Goal: Transaction & Acquisition: Book appointment/travel/reservation

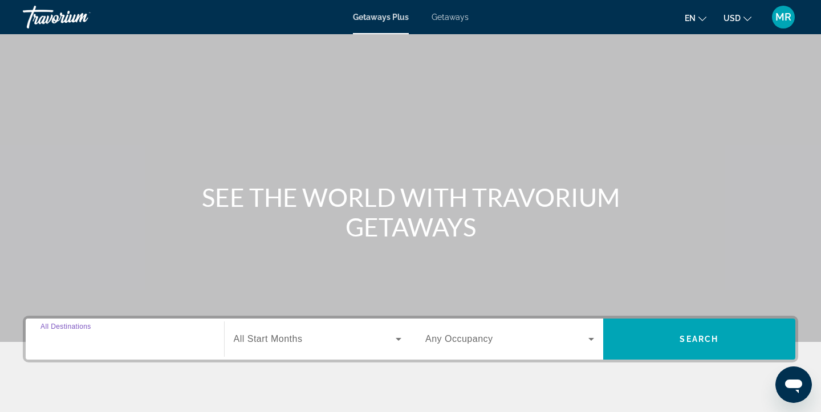
click at [157, 342] on input "Destination All Destinations" at bounding box center [124, 340] width 169 height 14
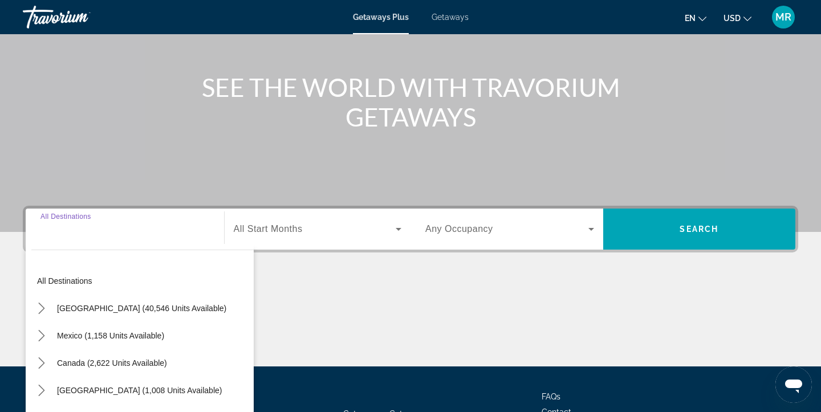
scroll to position [204, 0]
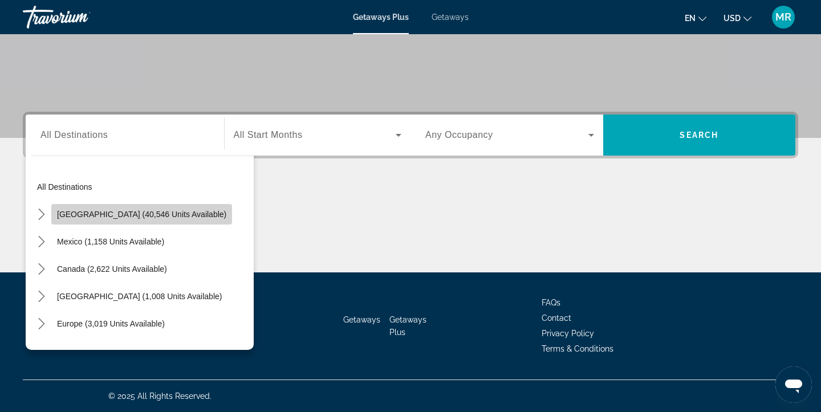
click at [168, 222] on span "Select destination: United States (40,546 units available)" at bounding box center [141, 214] width 181 height 27
type input "**********"
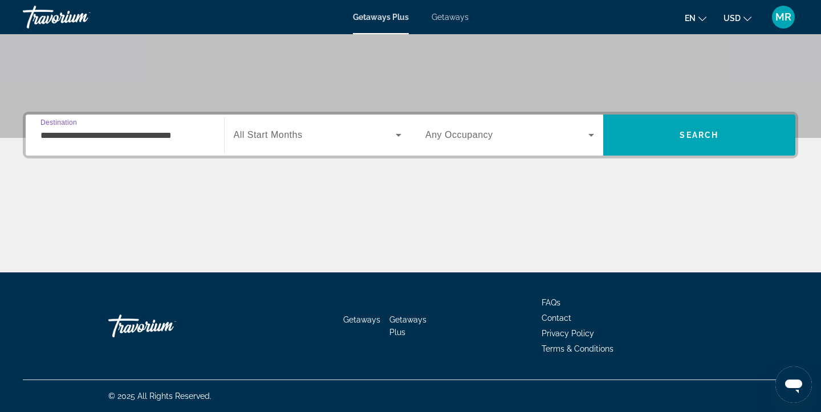
click at [401, 134] on icon "Search widget" at bounding box center [399, 135] width 14 height 14
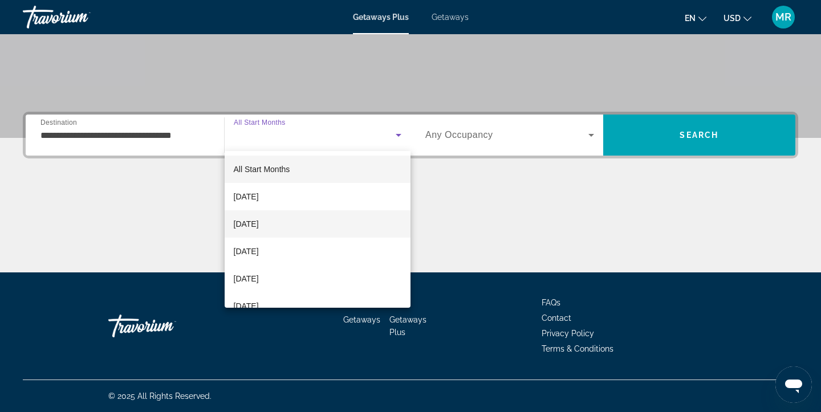
click at [328, 222] on mat-option "[DATE]" at bounding box center [318, 223] width 186 height 27
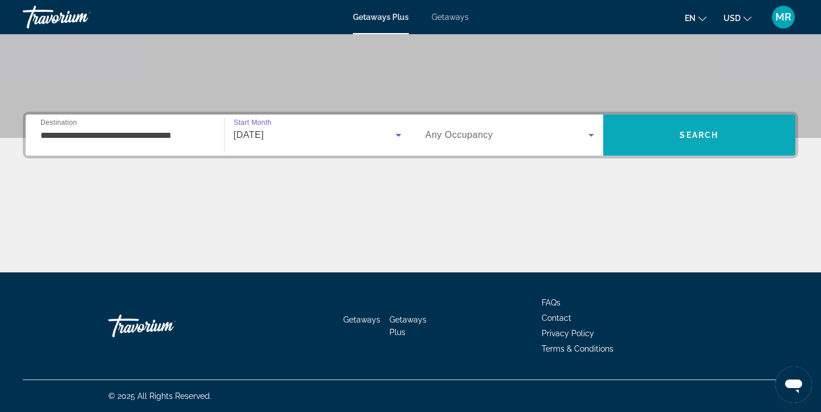
click at [726, 134] on span "Search" at bounding box center [699, 134] width 193 height 27
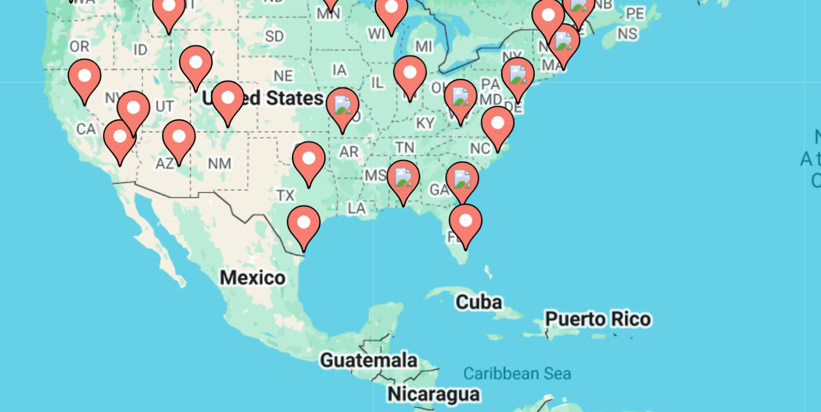
click at [149, 225] on image "Main content" at bounding box center [150, 225] width 7 height 7
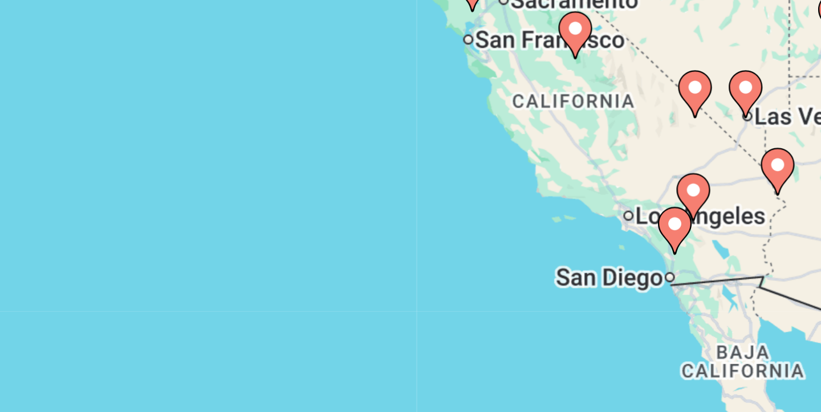
click at [238, 256] on div "To activate drag with keyboard, press Alt + Enter. Once in keyboard drag state,…" at bounding box center [411, 251] width 776 height 342
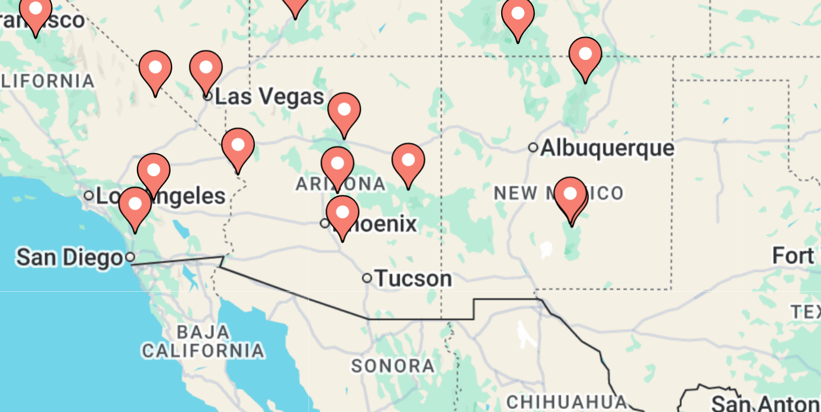
drag, startPoint x: 316, startPoint y: 258, endPoint x: 132, endPoint y: 252, distance: 184.3
click at [132, 252] on icon "Main content" at bounding box center [136, 250] width 10 height 15
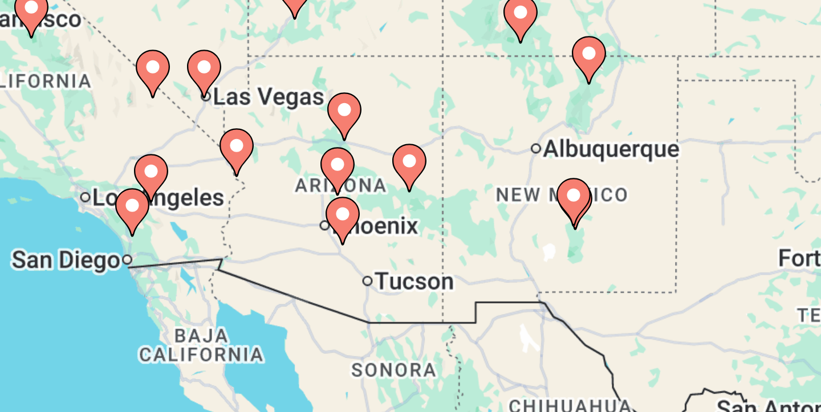
click at [208, 245] on gmp-advanced-marker "Main content" at bounding box center [205, 253] width 11 height 17
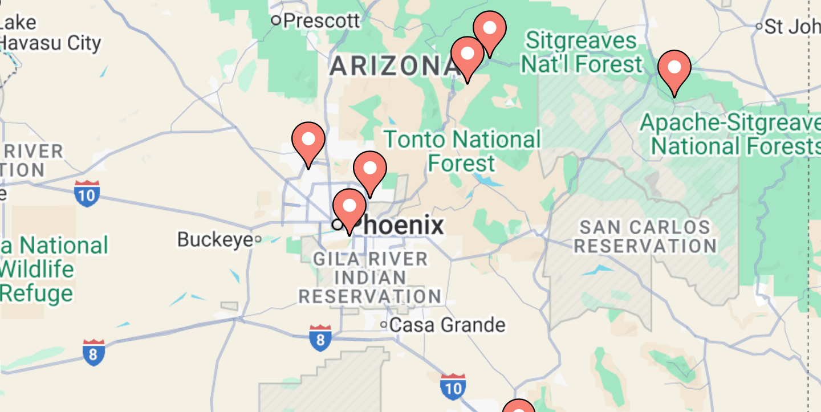
drag, startPoint x: 297, startPoint y: 250, endPoint x: 92, endPoint y: 258, distance: 205.4
click at [92, 258] on div "To activate drag with keyboard, press Alt + Enter. Once in keyboard drag state,…" at bounding box center [411, 251] width 776 height 342
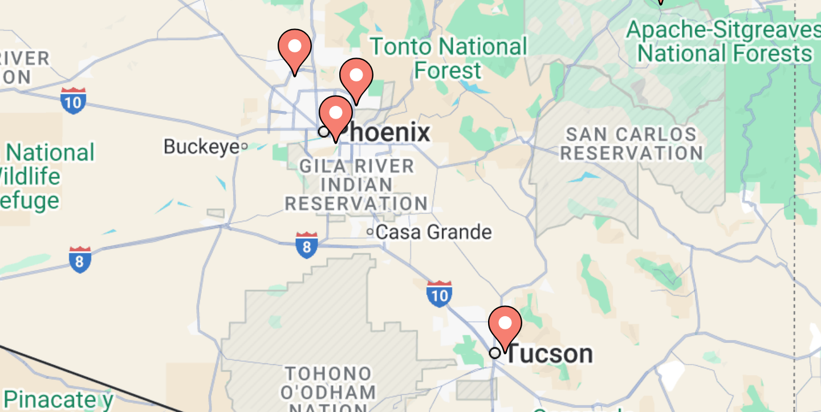
drag, startPoint x: 238, startPoint y: 256, endPoint x: 234, endPoint y: 224, distance: 32.8
click at [234, 224] on div "To activate drag with keyboard, press Alt + Enter. Once in keyboard drag state,…" at bounding box center [411, 251] width 776 height 342
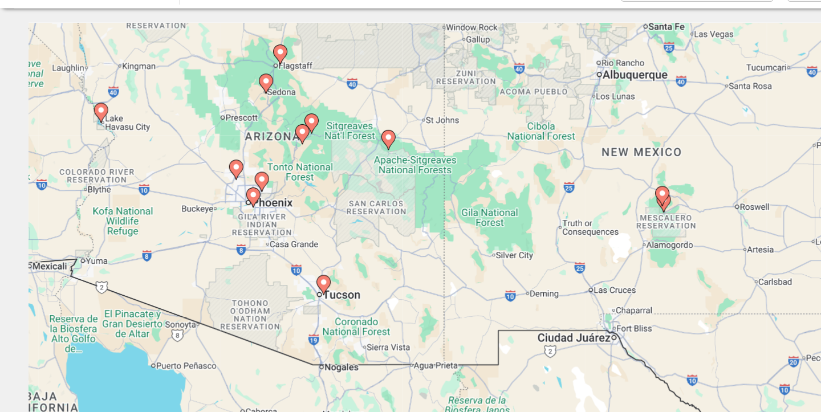
click at [205, 220] on image "Main content" at bounding box center [203, 217] width 7 height 7
type input "**********"
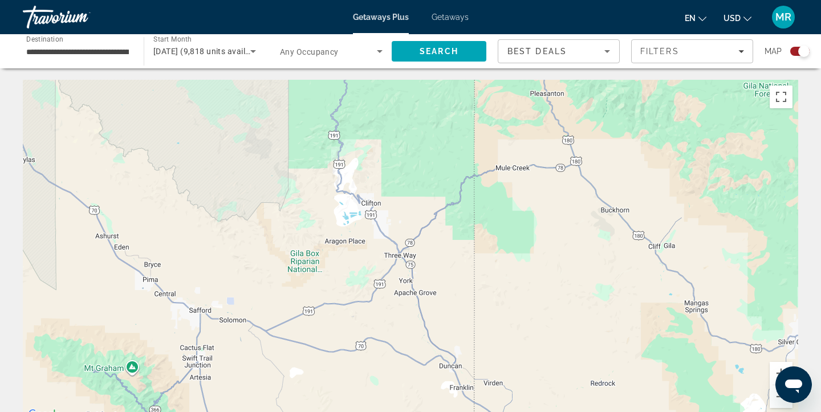
drag, startPoint x: 222, startPoint y: 229, endPoint x: 723, endPoint y: 193, distance: 502.0
click at [723, 193] on div "Main content" at bounding box center [411, 251] width 776 height 342
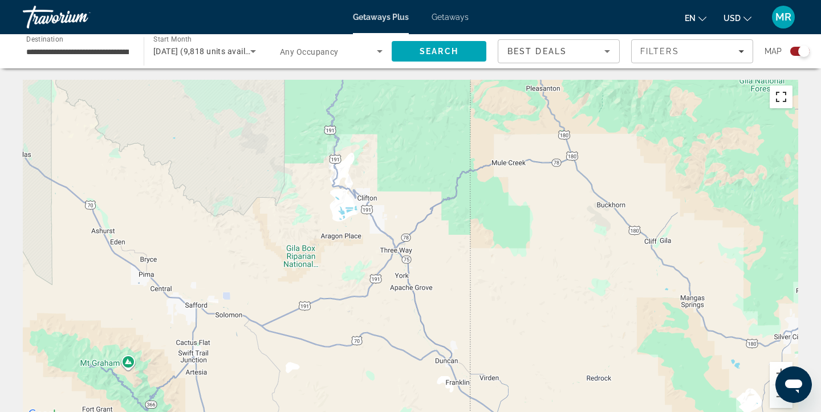
click at [783, 98] on button "Toggle fullscreen view" at bounding box center [781, 97] width 23 height 23
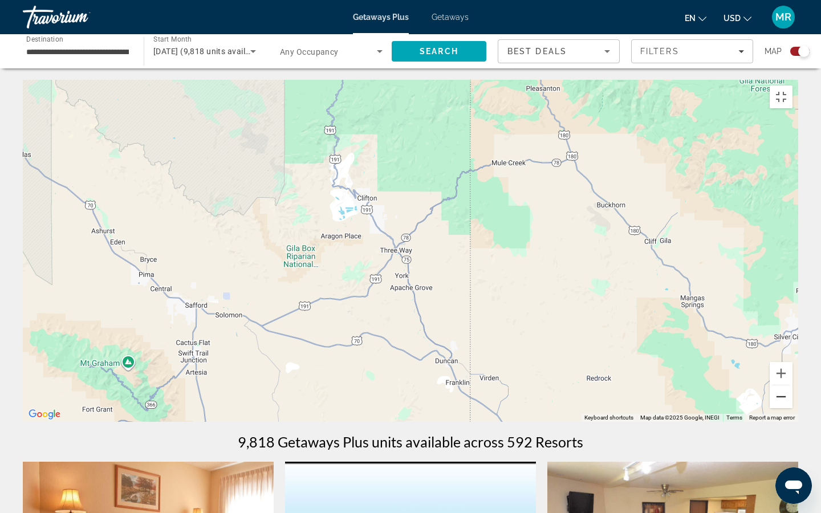
click at [793, 408] on button "Zoom out" at bounding box center [781, 396] width 23 height 23
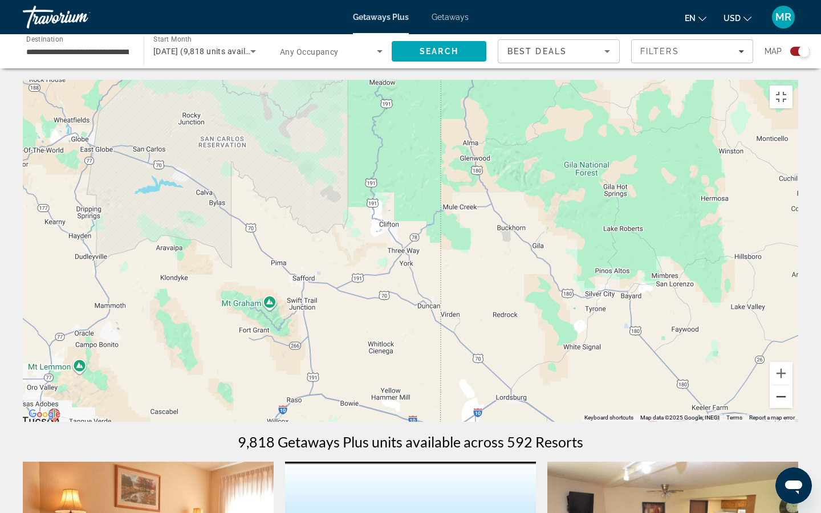
click at [793, 408] on button "Zoom out" at bounding box center [781, 396] width 23 height 23
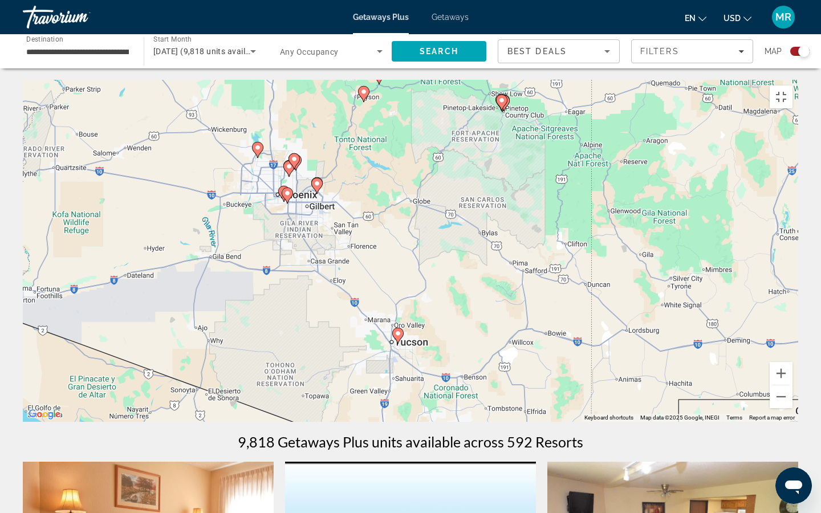
drag, startPoint x: 307, startPoint y: 374, endPoint x: 474, endPoint y: 380, distance: 167.2
click at [474, 380] on div "To activate drag with keyboard, press Alt + Enter. Once in keyboard drag state,…" at bounding box center [411, 251] width 776 height 342
click at [316, 188] on image "Main content" at bounding box center [317, 184] width 7 height 7
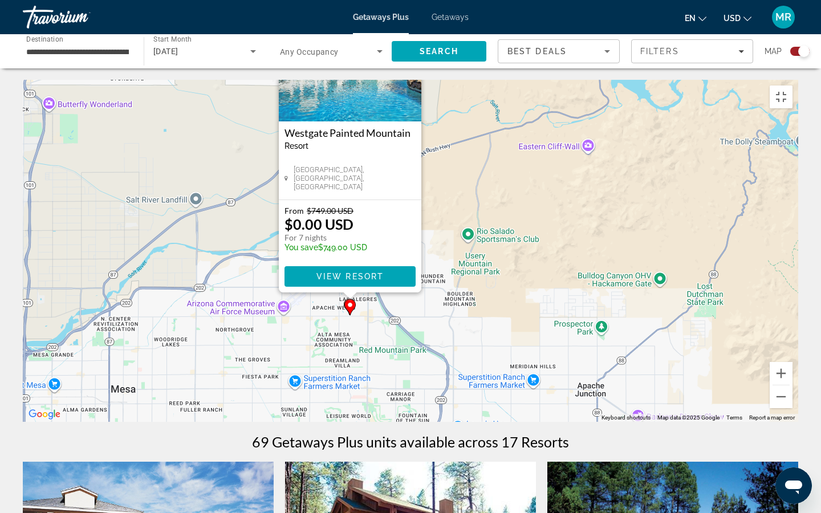
drag, startPoint x: 428, startPoint y: 393, endPoint x: 375, endPoint y: 375, distance: 55.7
click at [375, 375] on div "To activate drag with keyboard, press Alt + Enter. Once in keyboard drag state,…" at bounding box center [411, 251] width 776 height 342
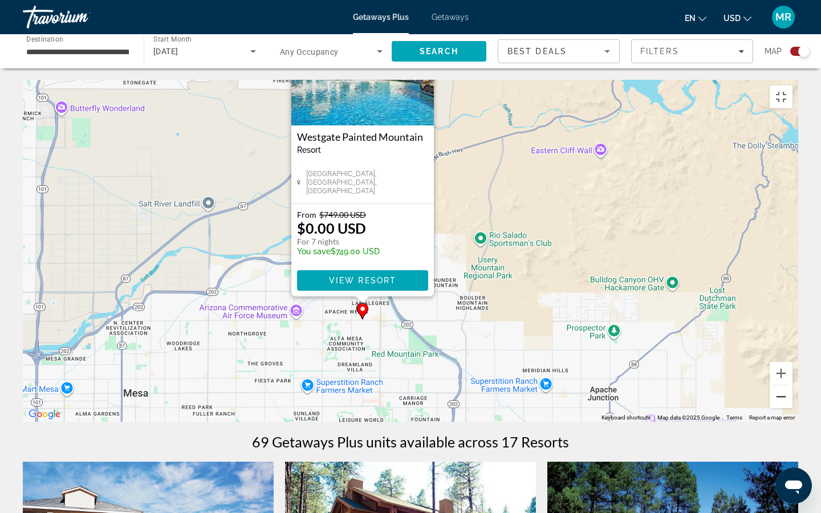
click at [793, 408] on button "Zoom out" at bounding box center [781, 396] width 23 height 23
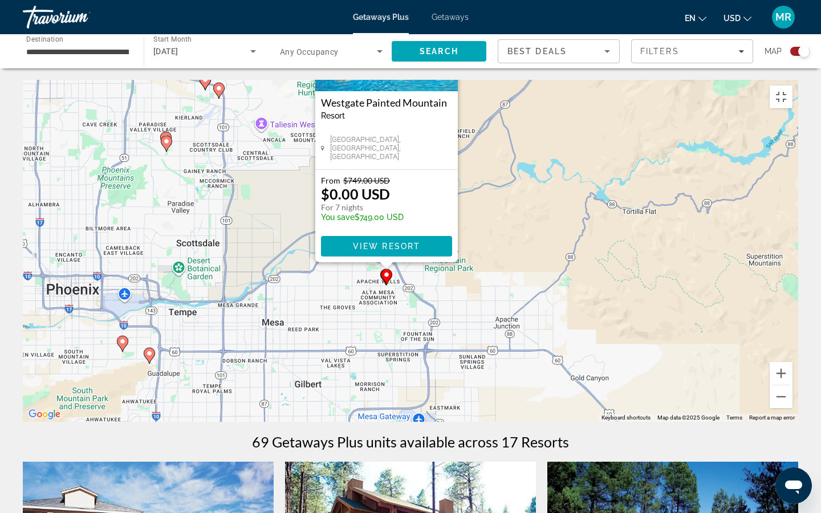
click at [148, 357] on image "Main content" at bounding box center [149, 353] width 7 height 7
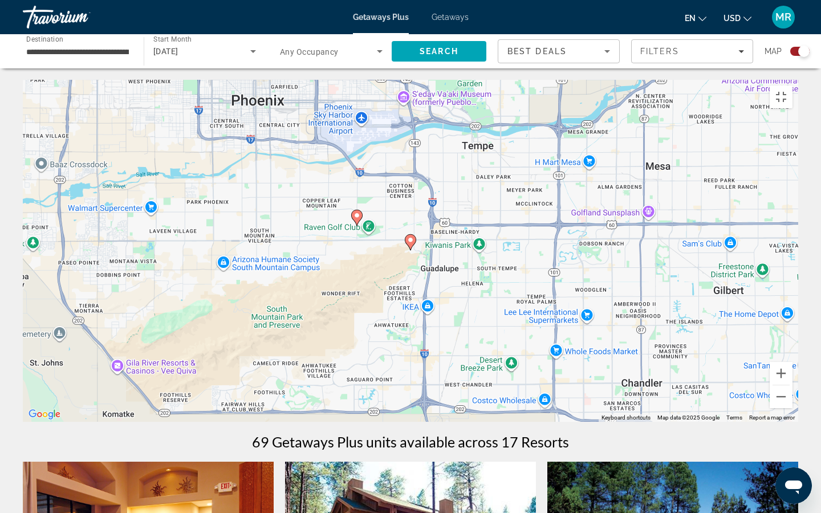
click at [411, 243] on image "Main content" at bounding box center [410, 240] width 7 height 7
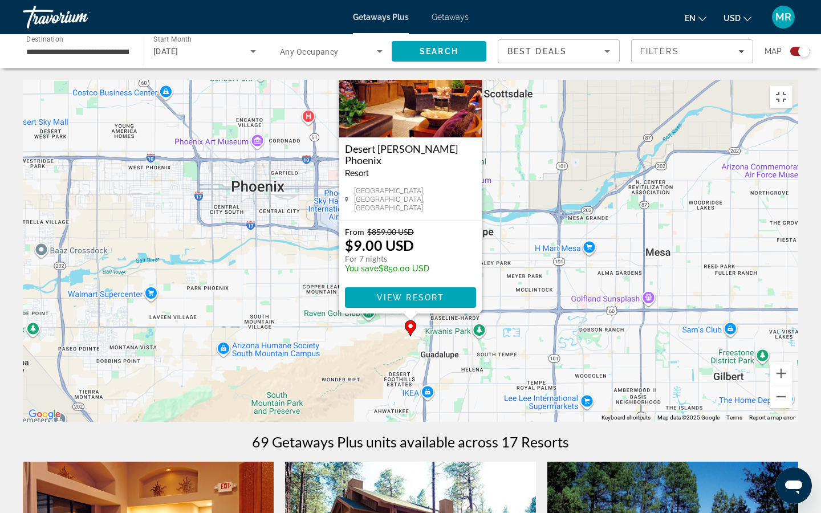
click at [472, 42] on button "Close" at bounding box center [472, 33] width 17 height 17
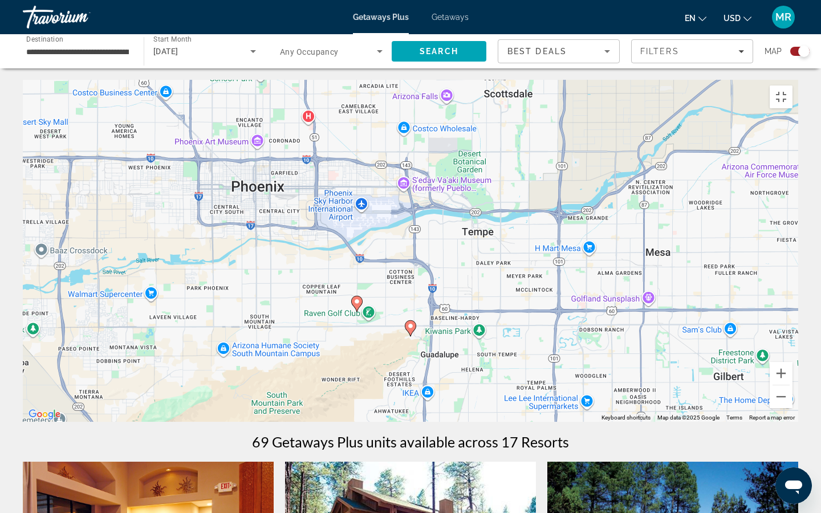
click at [352, 306] on icon "Main content" at bounding box center [357, 304] width 10 height 15
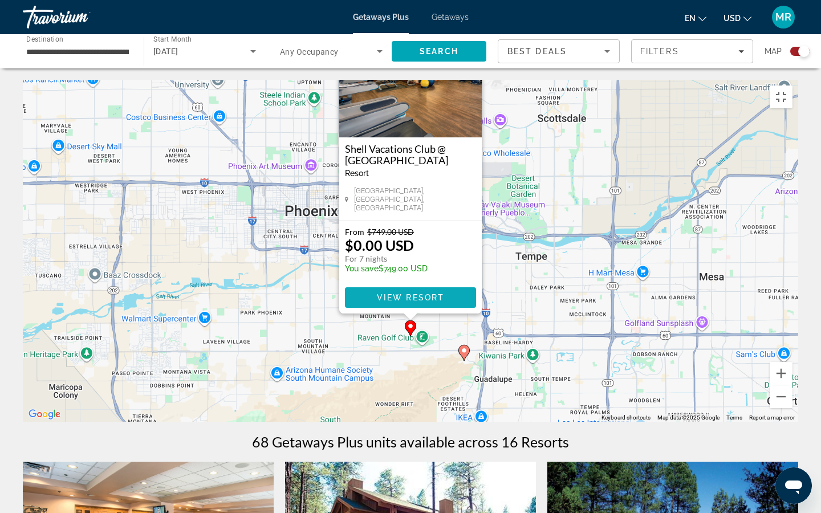
click at [396, 302] on span "View Resort" at bounding box center [410, 297] width 67 height 9
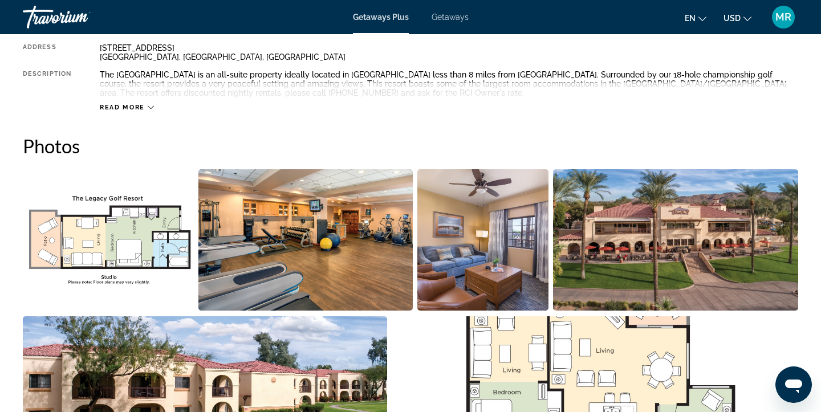
scroll to position [314, 0]
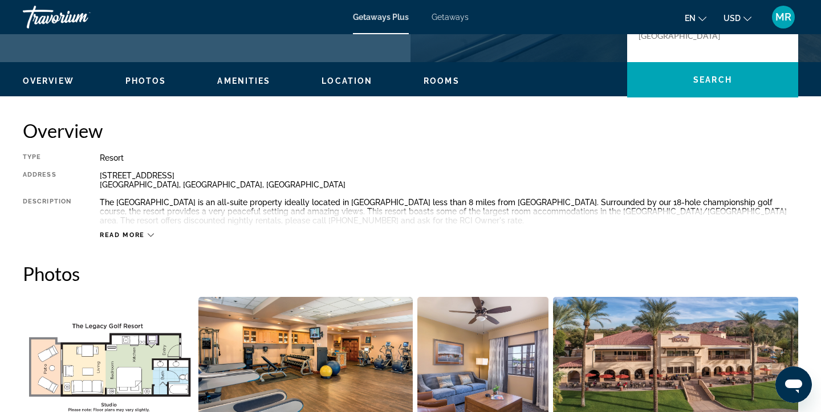
click at [155, 232] on div "Read more" at bounding box center [449, 223] width 699 height 31
click at [149, 234] on icon "Main content" at bounding box center [151, 235] width 6 height 6
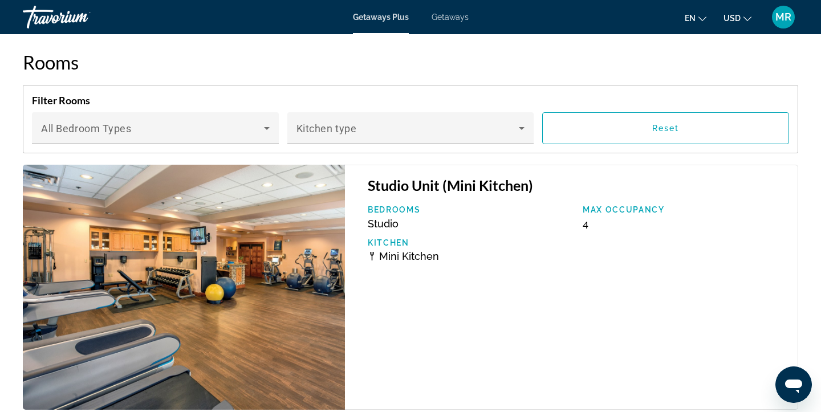
scroll to position [1981, 0]
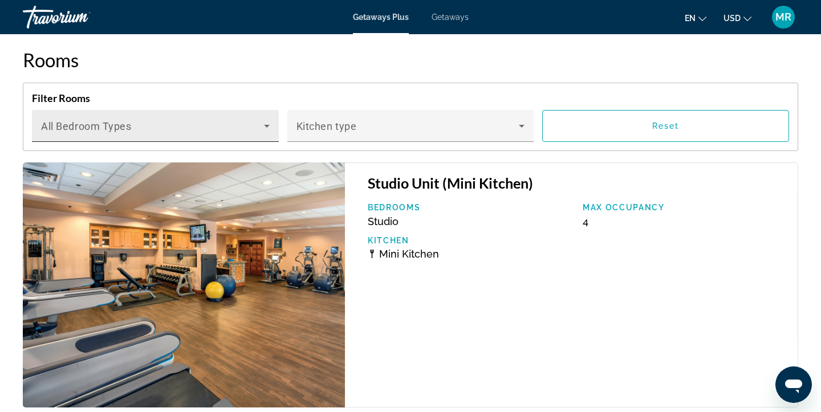
click at [267, 125] on icon "Main content" at bounding box center [267, 126] width 6 height 3
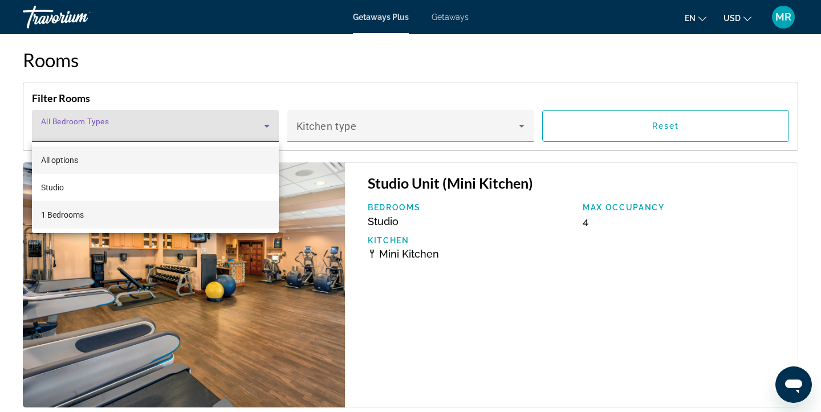
click at [246, 206] on mat-option "1 Bedrooms" at bounding box center [155, 214] width 247 height 27
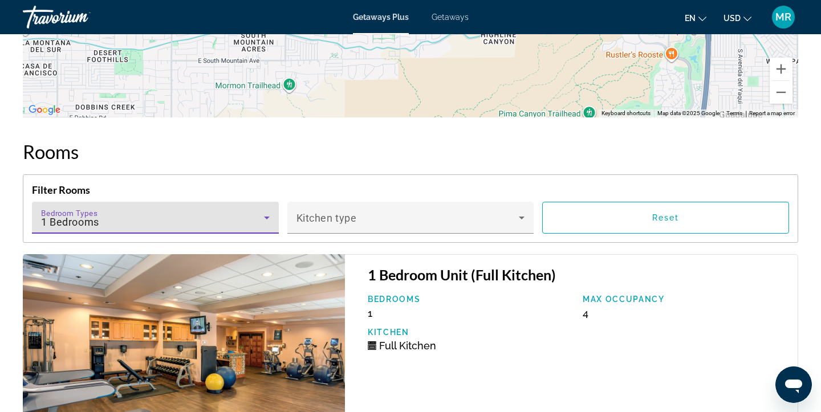
scroll to position [1921, 0]
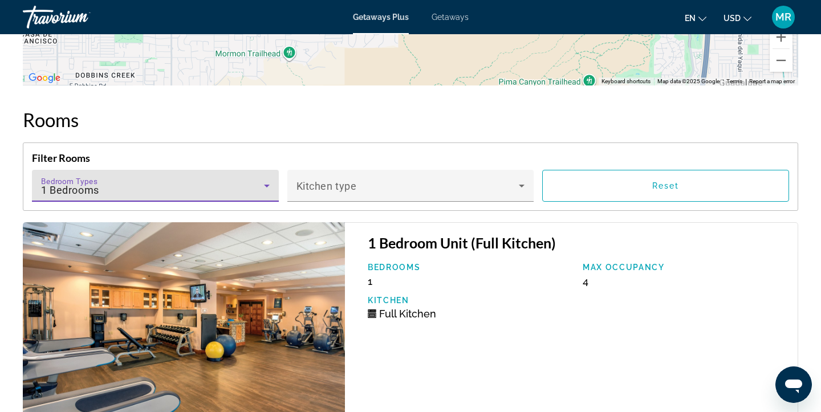
click at [270, 181] on icon "Main content" at bounding box center [267, 186] width 14 height 14
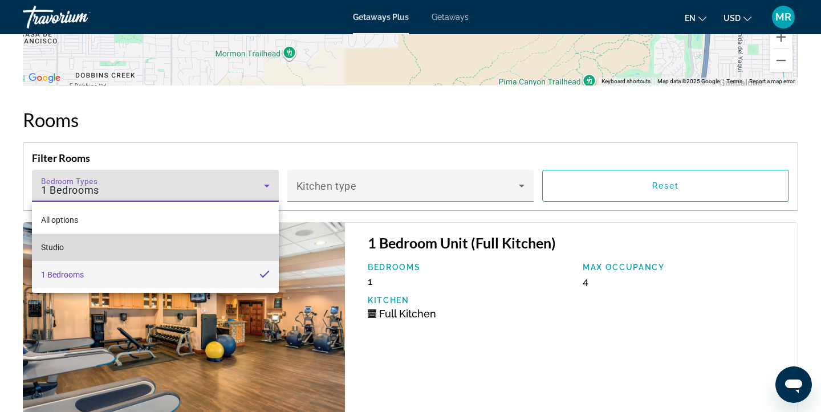
click at [221, 249] on mat-option "Studio" at bounding box center [155, 247] width 247 height 27
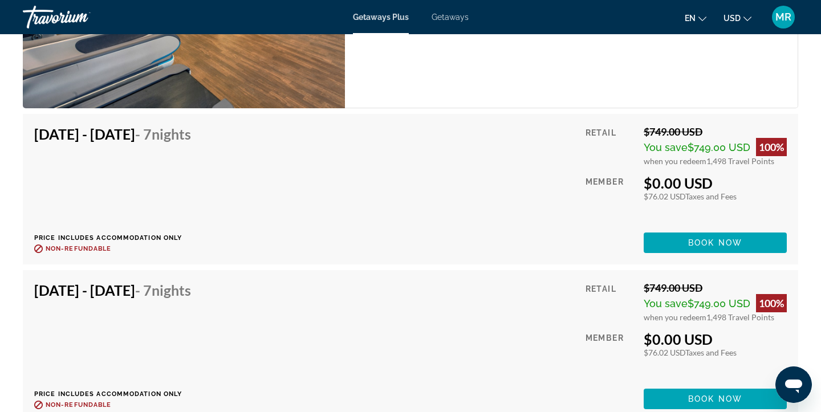
scroll to position [2287, 0]
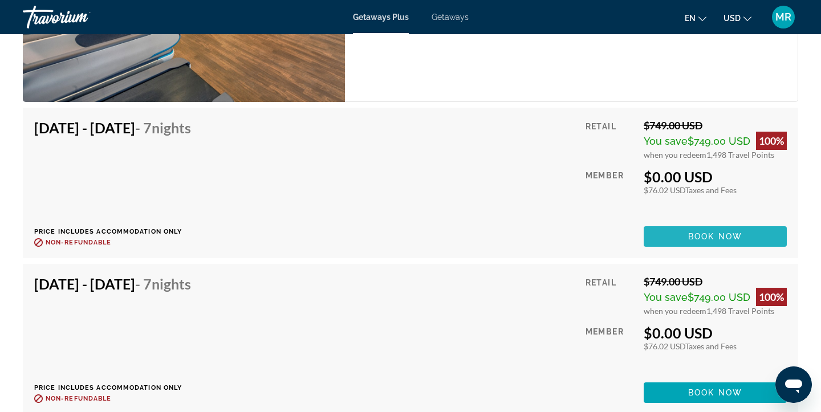
click at [727, 238] on span "Book now" at bounding box center [715, 236] width 54 height 9
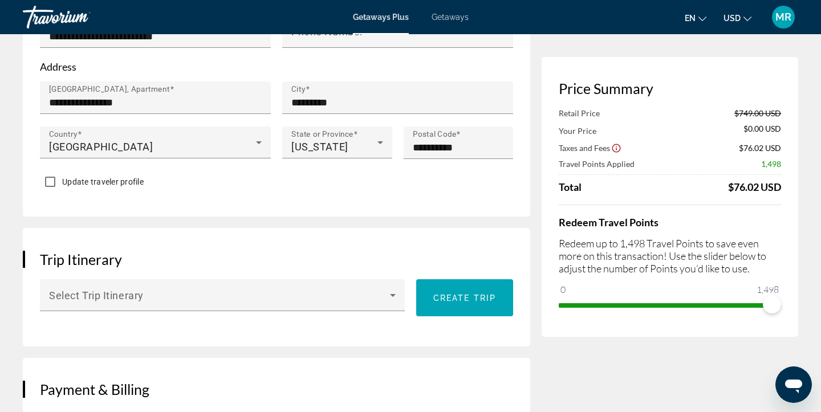
scroll to position [508, 0]
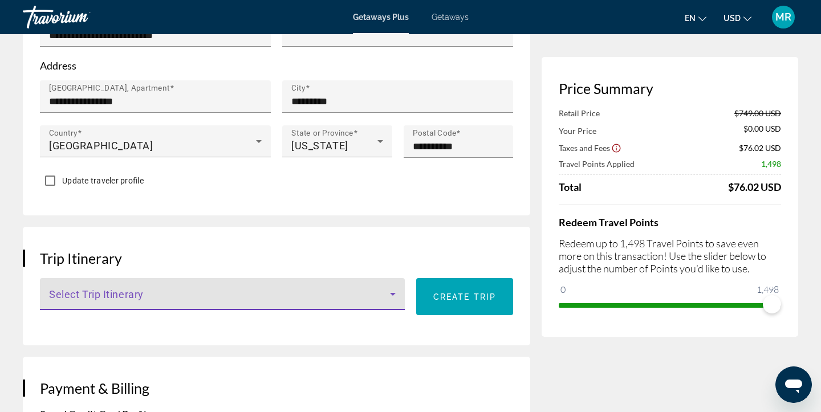
click at [393, 287] on icon "Main content" at bounding box center [393, 294] width 14 height 14
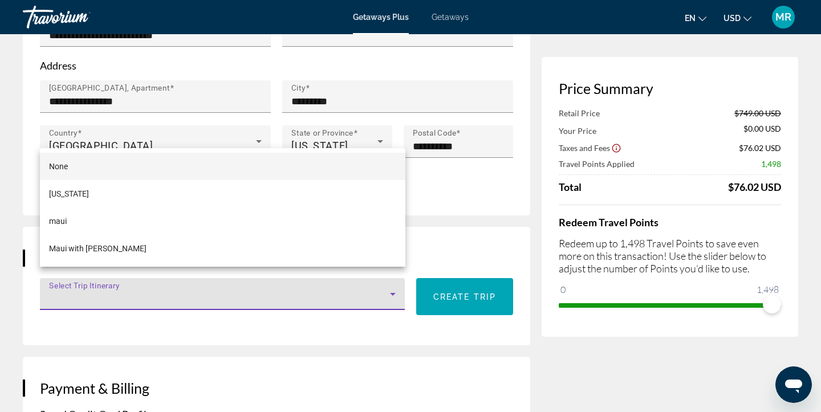
click at [371, 357] on div at bounding box center [410, 206] width 821 height 412
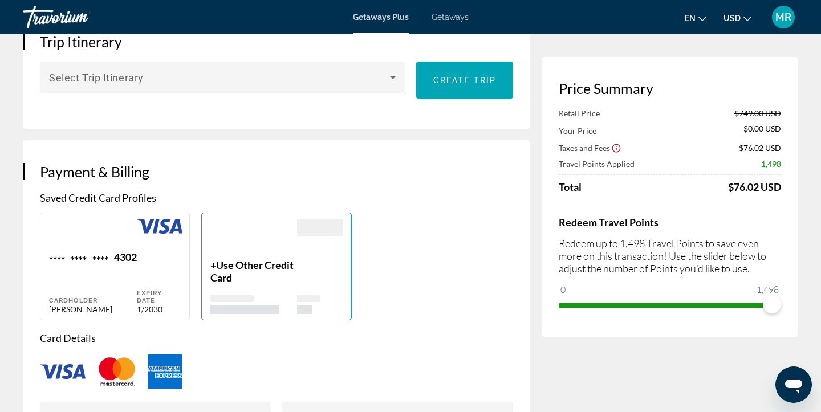
scroll to position [772, 0]
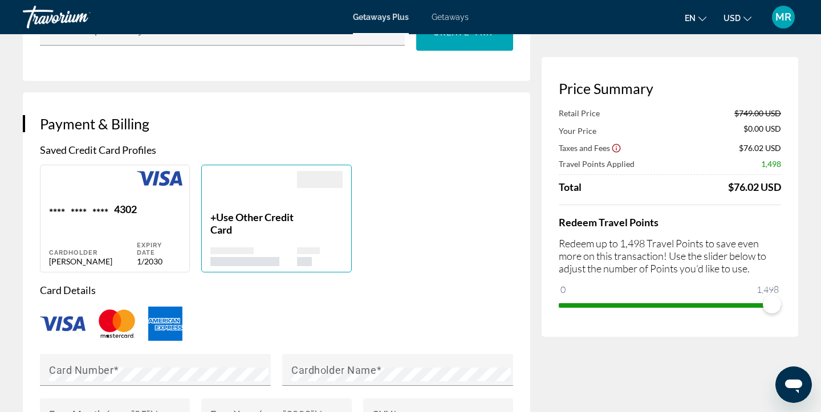
click at [149, 232] on div "Expiry Date 1/2030" at bounding box center [160, 234] width 46 height 63
type input "*********"
type input "****"
type input "**********"
type input "*********"
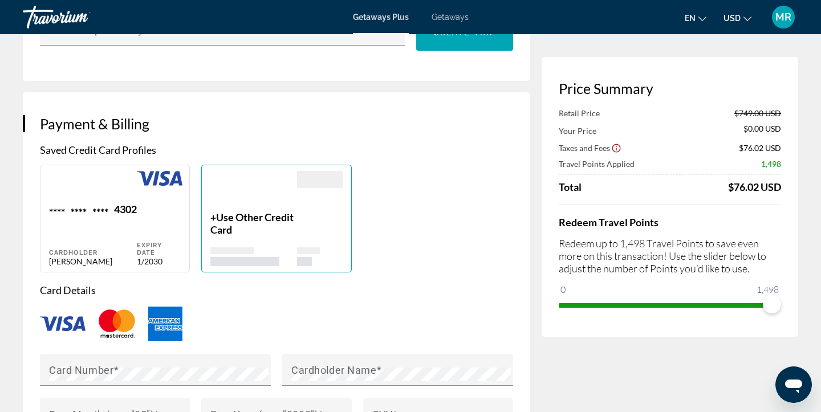
type input "*****"
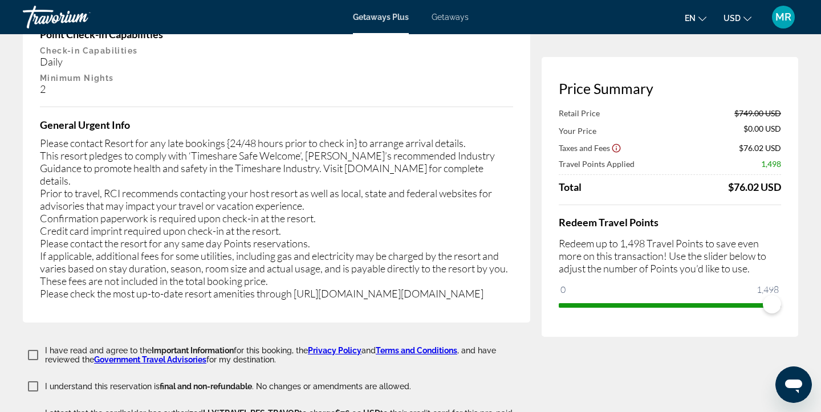
scroll to position [2242, 0]
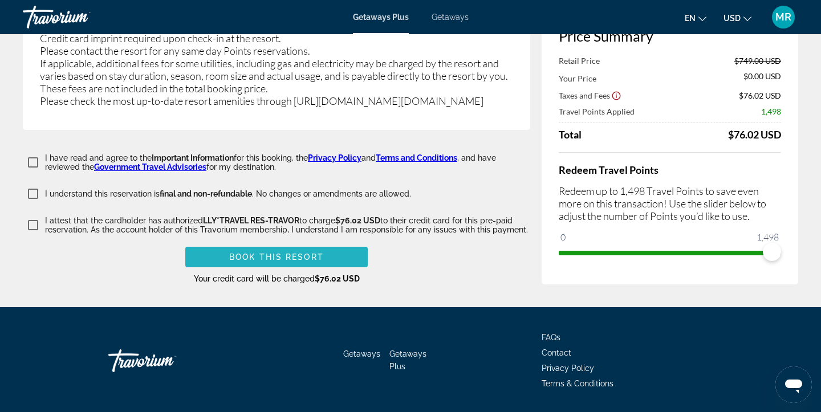
click at [335, 243] on span "Main content" at bounding box center [276, 256] width 182 height 27
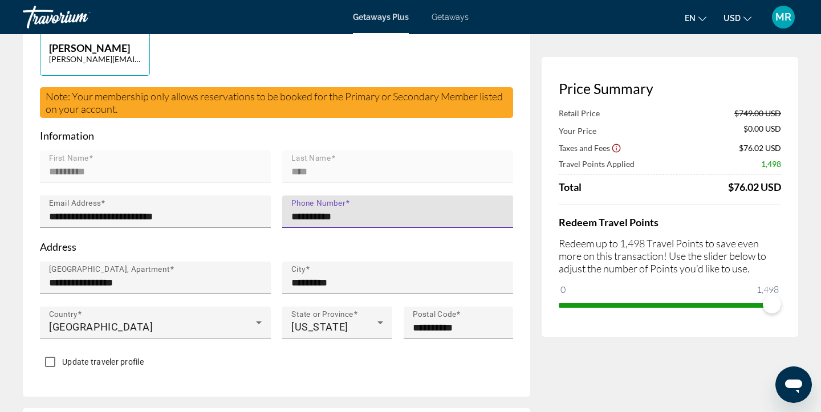
type input "**********"
click at [351, 352] on div "Update traveler profile" at bounding box center [276, 363] width 473 height 22
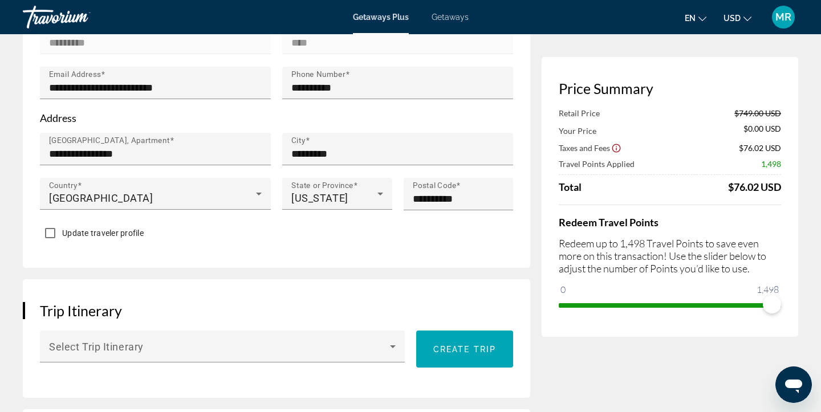
scroll to position [529, 0]
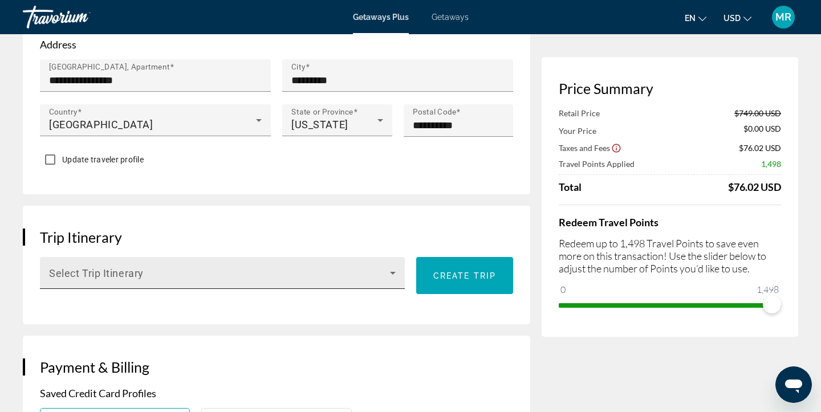
click at [232, 258] on div "Select Trip Itinerary" at bounding box center [222, 273] width 347 height 32
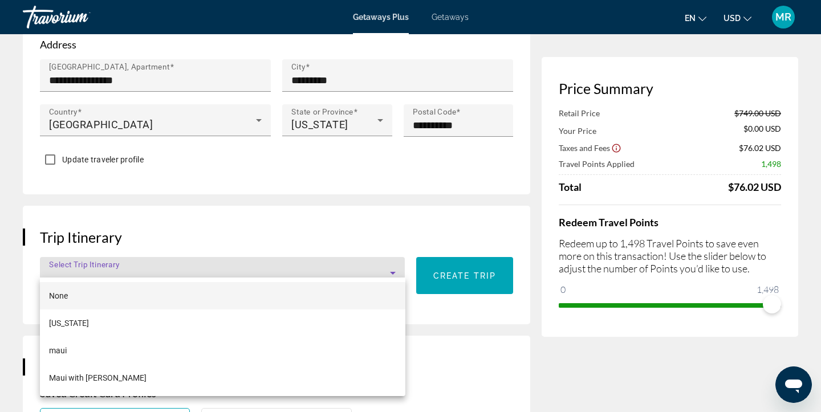
click at [202, 263] on div at bounding box center [410, 206] width 821 height 412
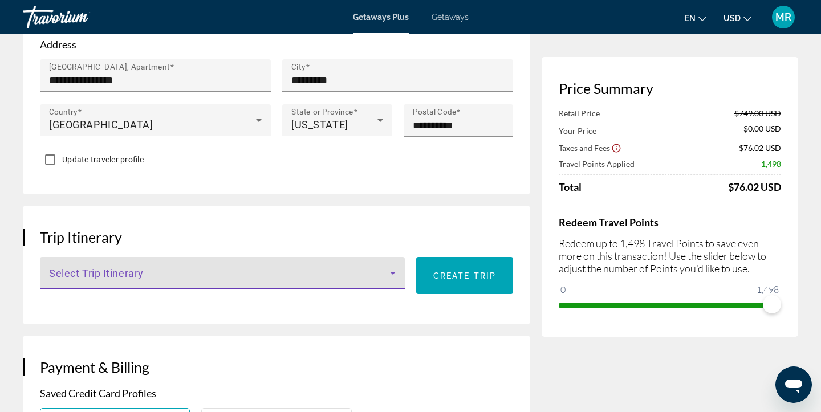
click at [199, 271] on span "Main content" at bounding box center [219, 278] width 341 height 14
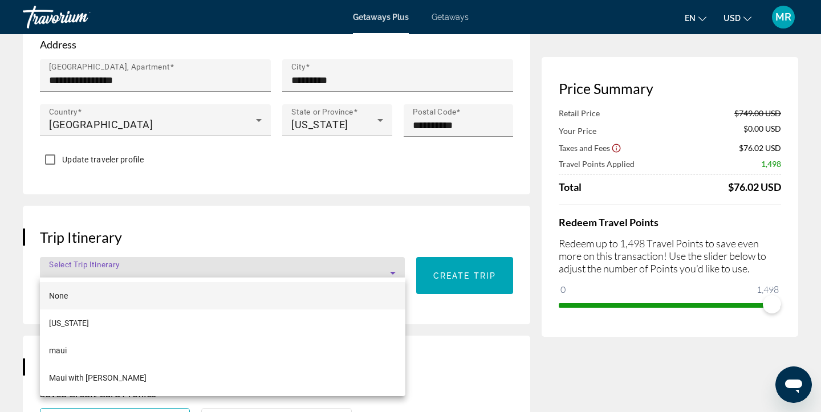
click at [199, 263] on div at bounding box center [410, 206] width 821 height 412
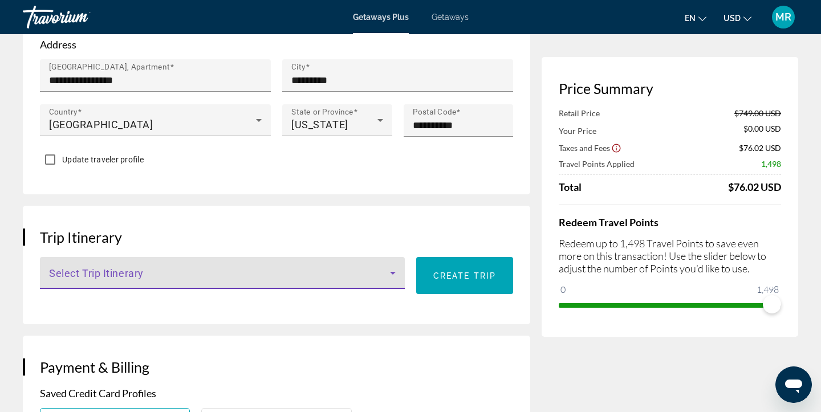
click at [199, 271] on span "Main content" at bounding box center [219, 278] width 341 height 14
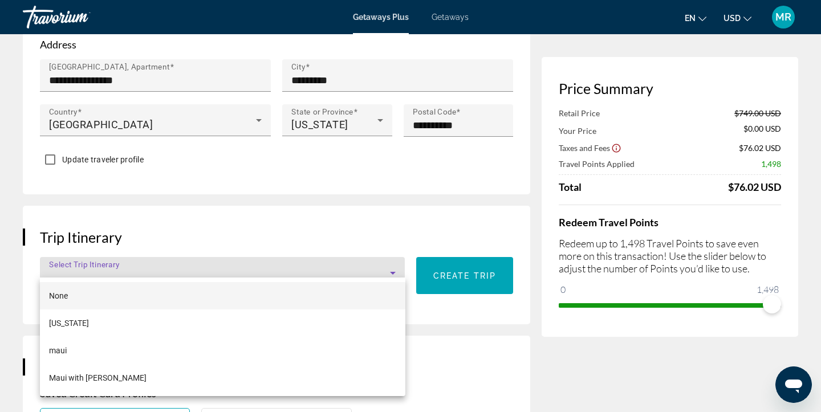
click at [447, 344] on div at bounding box center [410, 206] width 821 height 412
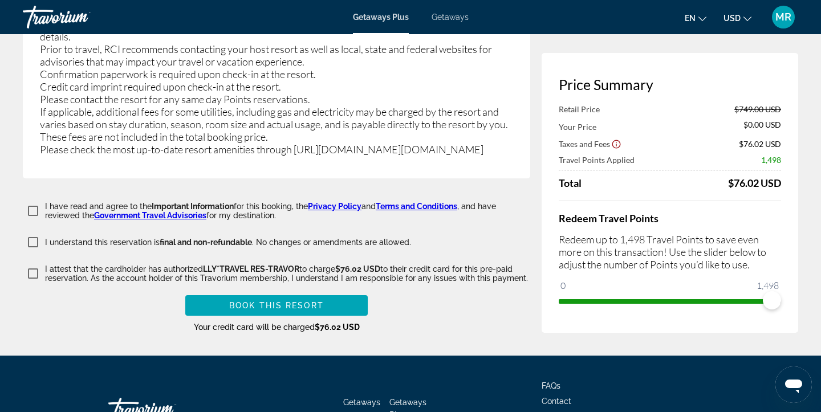
scroll to position [2199, 0]
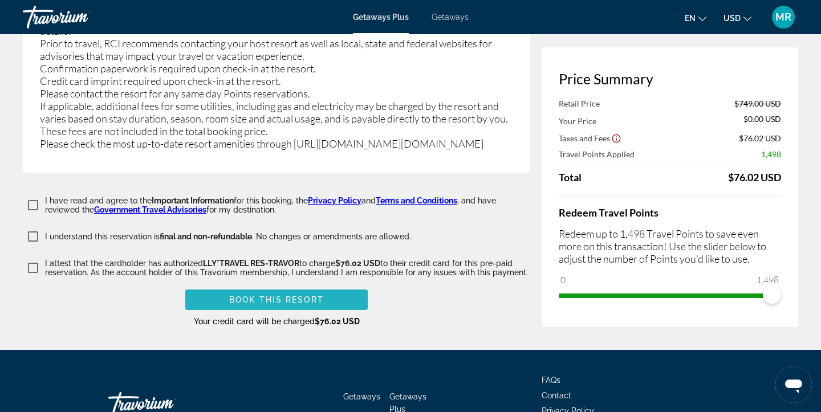
click at [339, 286] on span "Main content" at bounding box center [276, 299] width 182 height 27
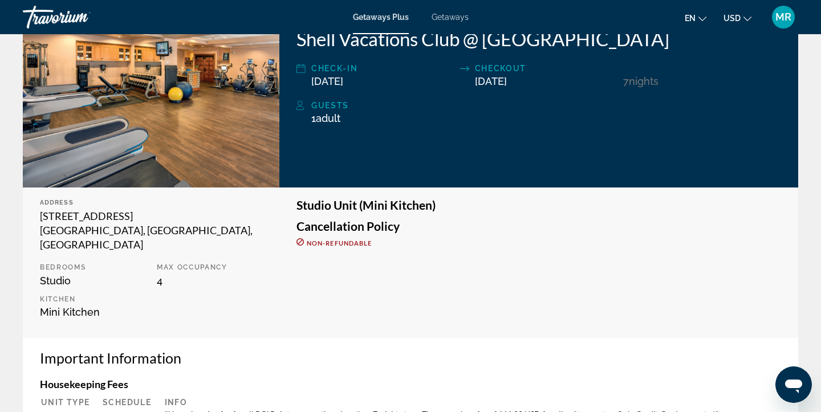
scroll to position [194, 0]
